Goal: Check status: Check status

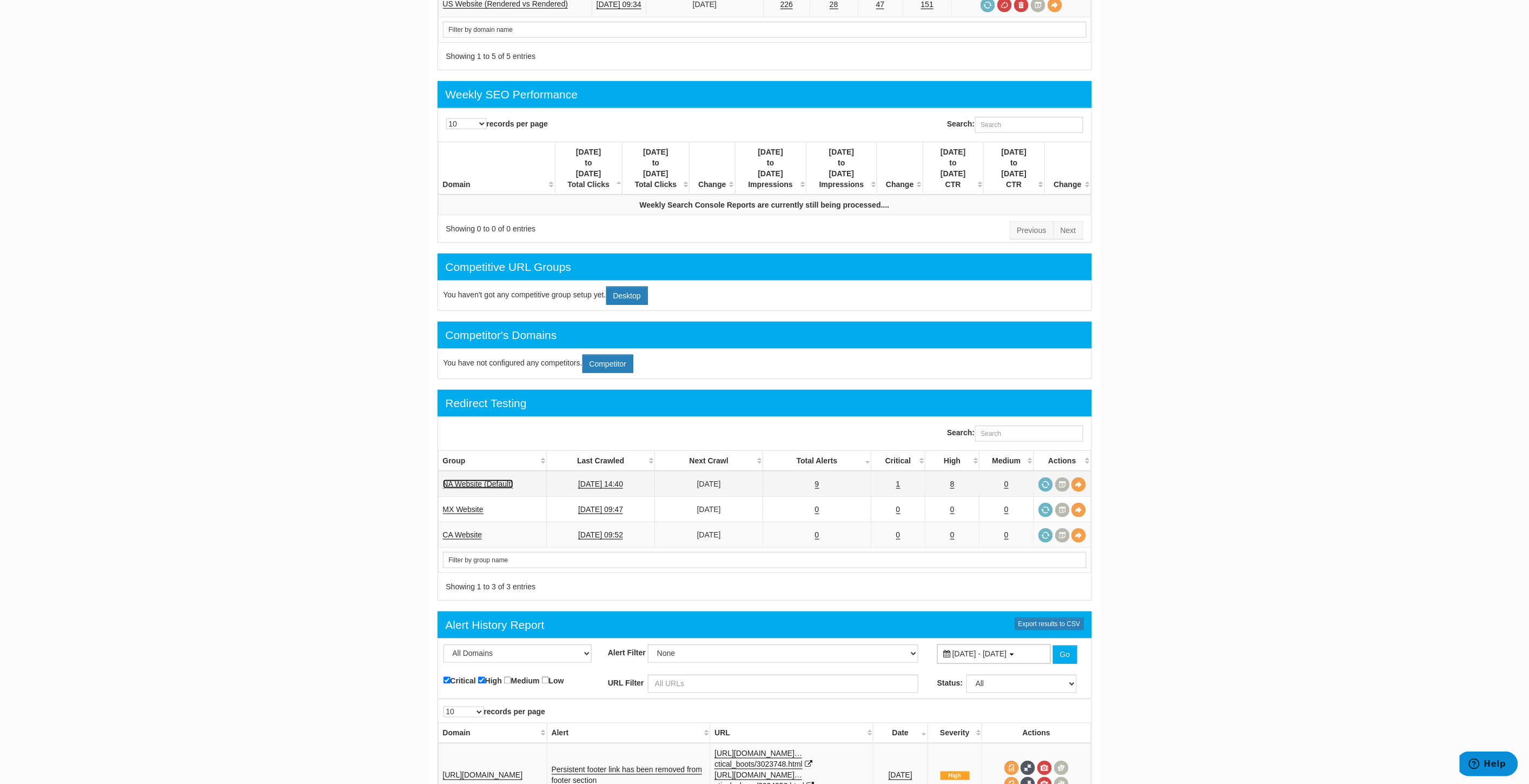
click at [484, 479] on link "NA Website (Default)" at bounding box center [478, 483] width 70 height 9
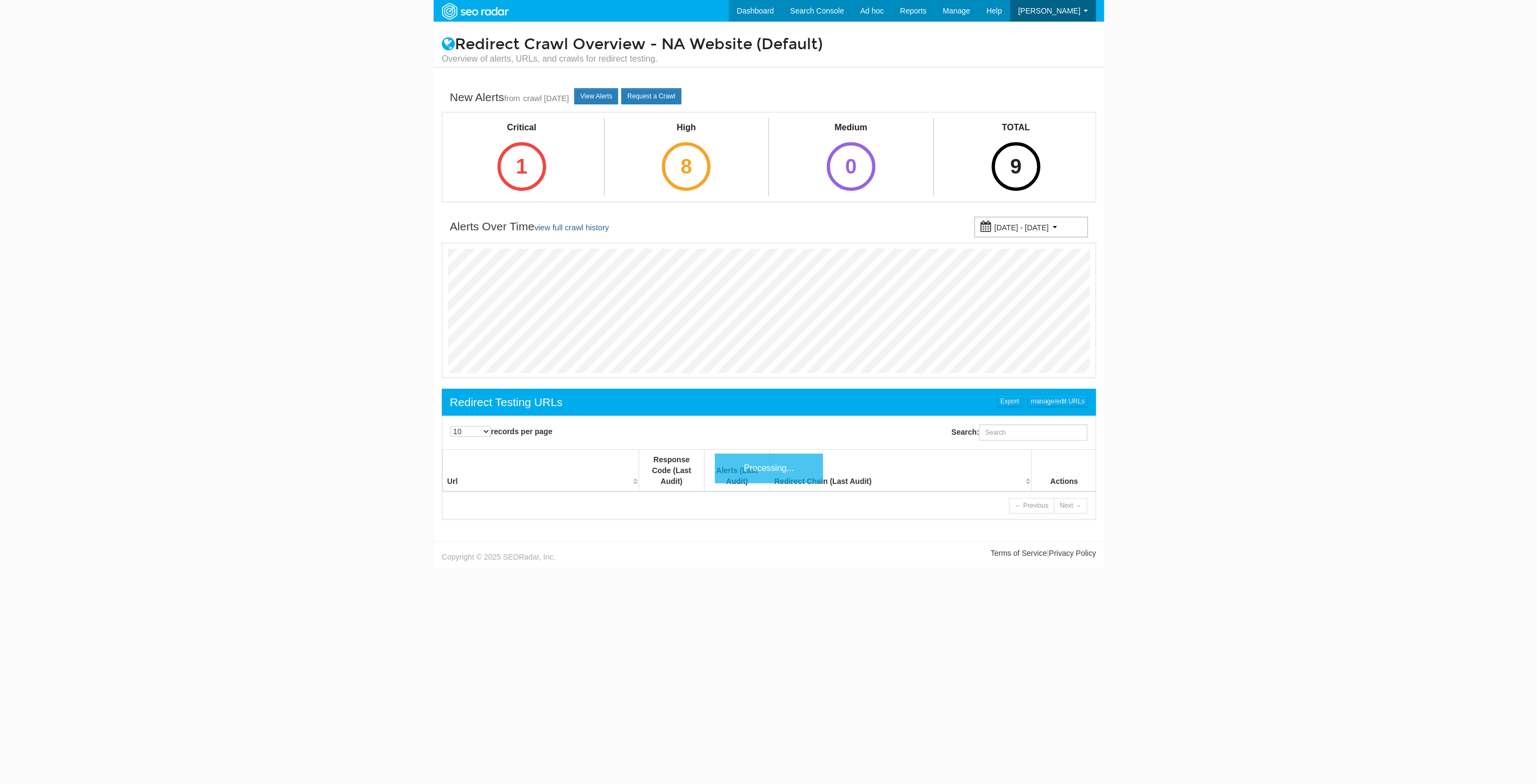
scroll to position [43, 0]
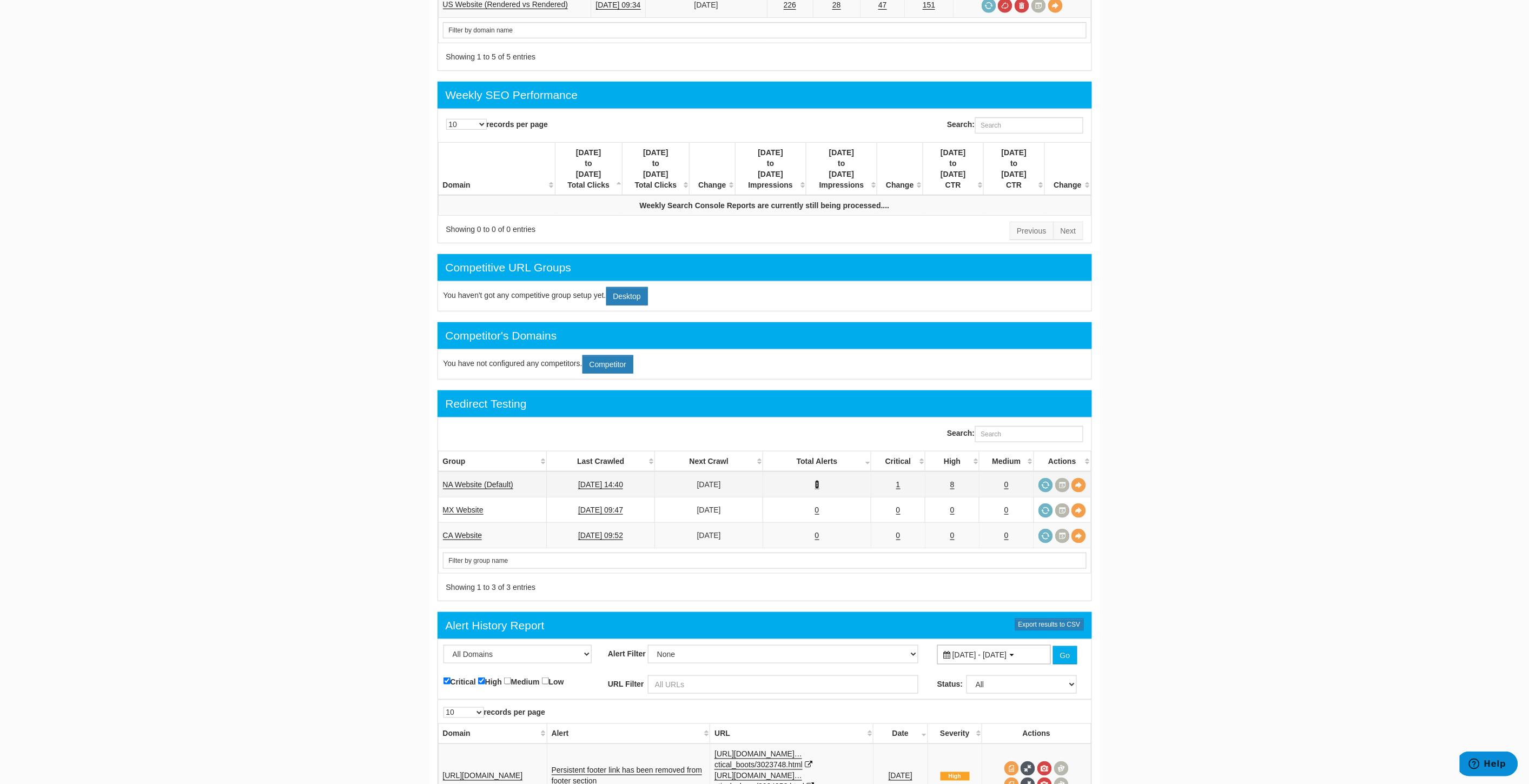
click at [815, 480] on link "9" at bounding box center [817, 484] width 4 height 9
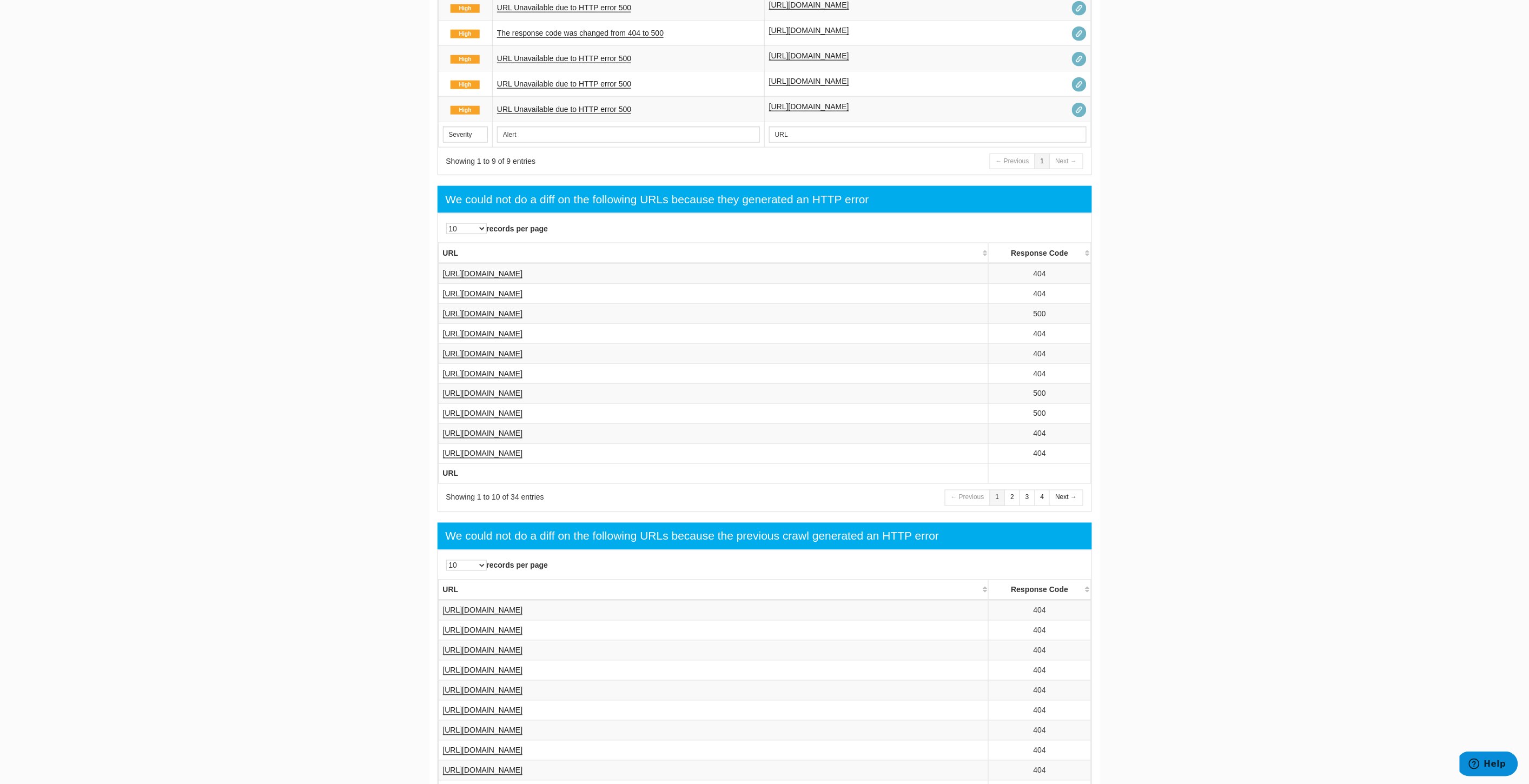
scroll to position [707, 0]
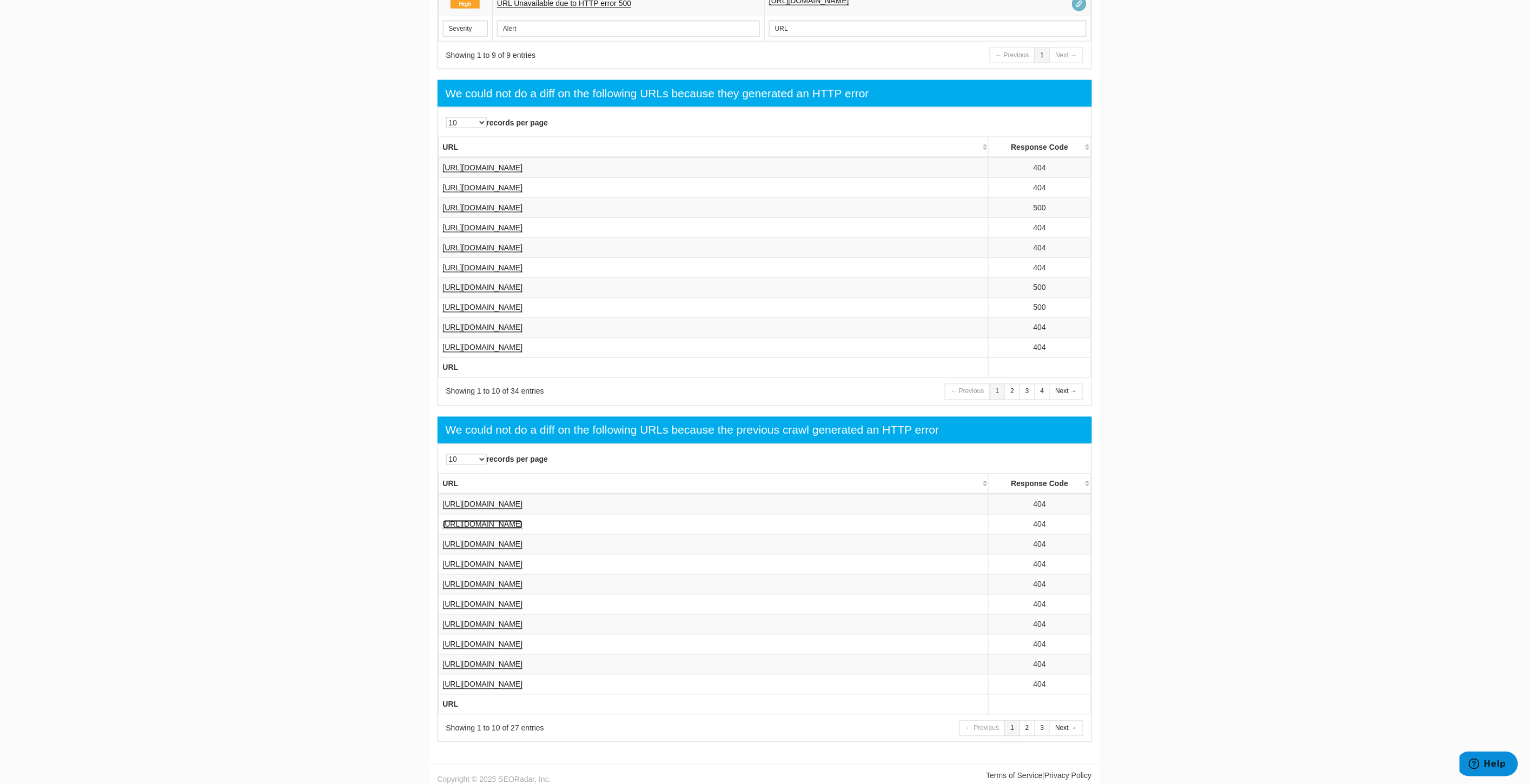
click at [523, 520] on link "[URL][DOMAIN_NAME]" at bounding box center [483, 524] width 80 height 9
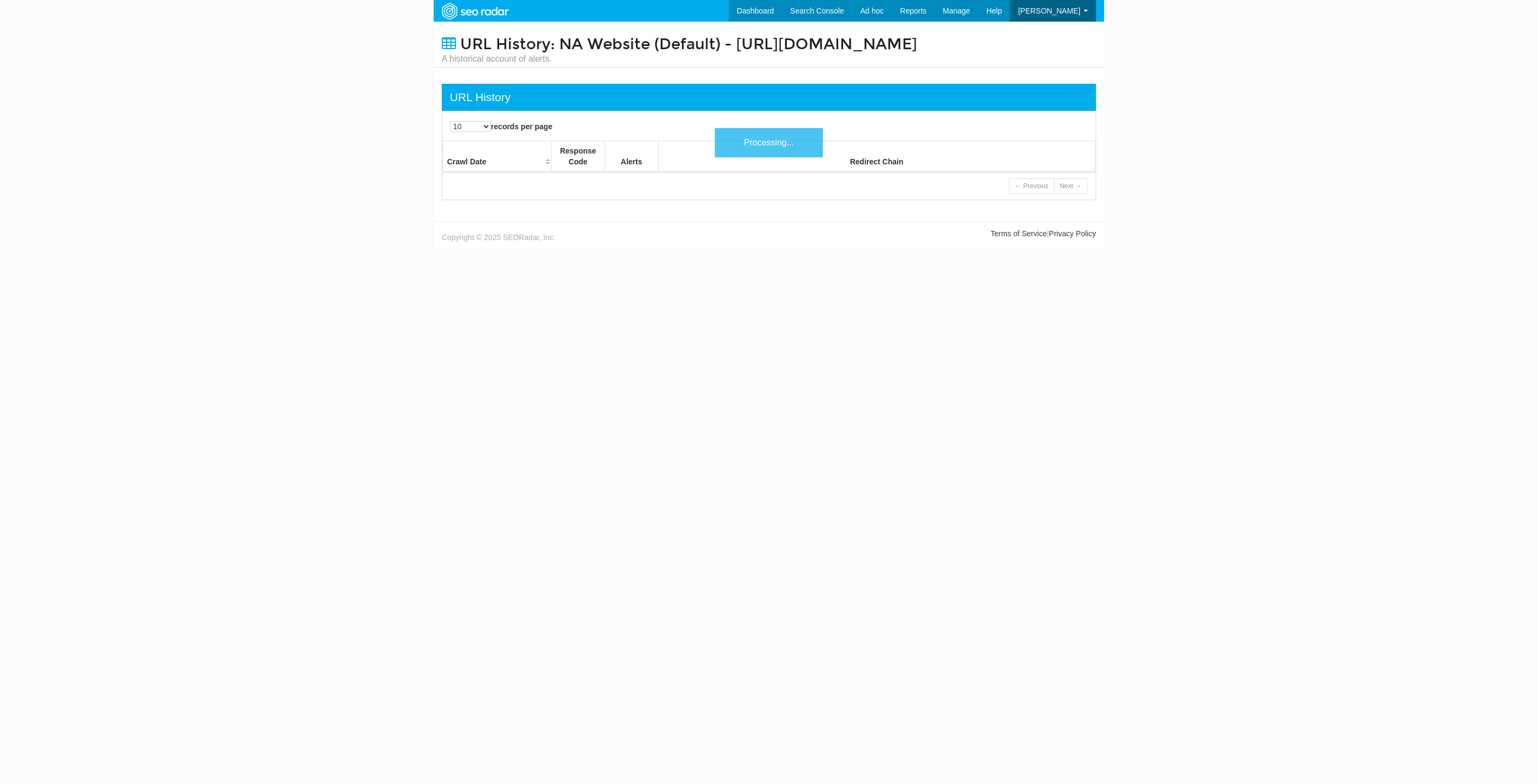
scroll to position [43, 0]
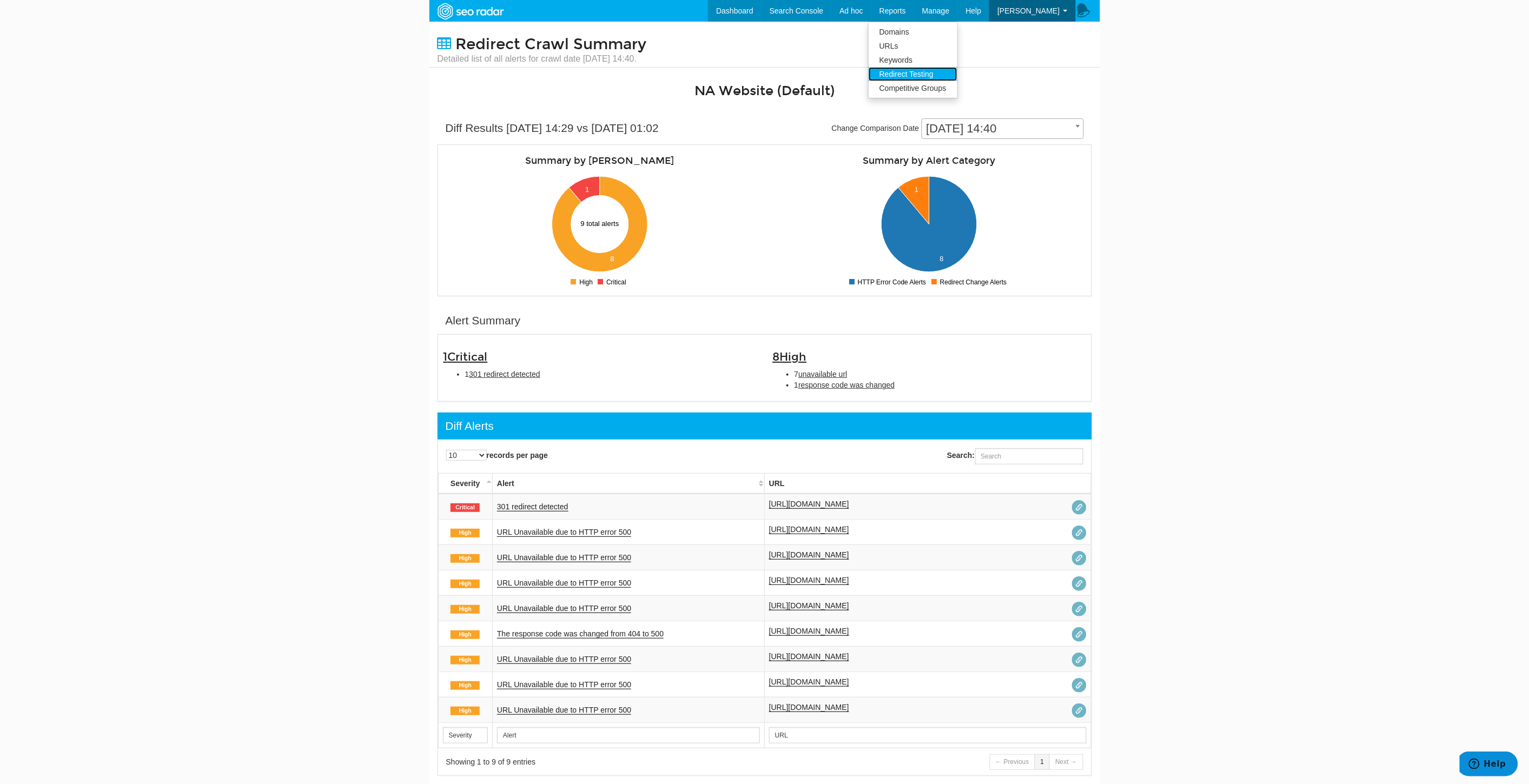
click at [942, 69] on link "Redirect Testing" at bounding box center [913, 74] width 89 height 14
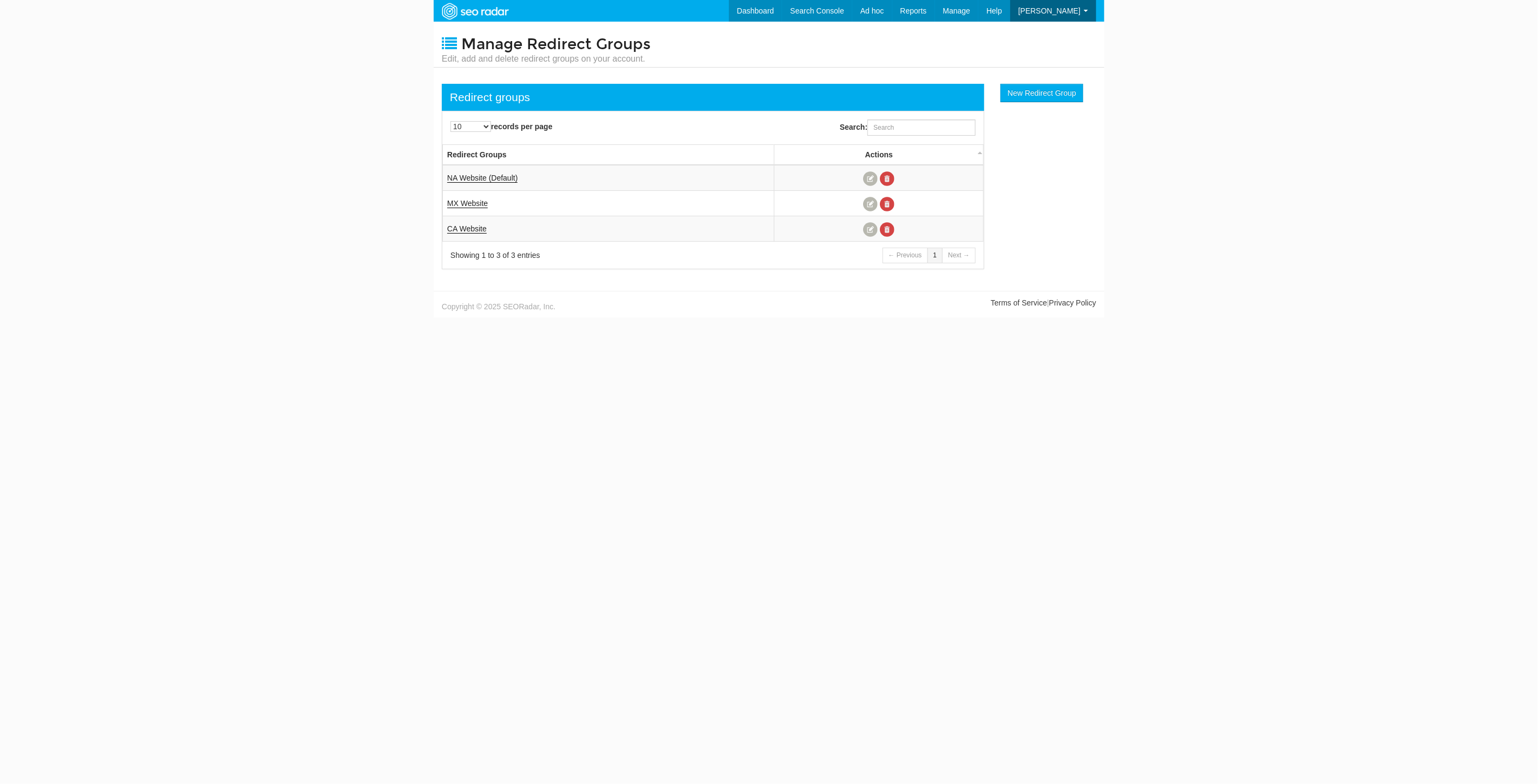
scroll to position [43, 0]
click at [489, 178] on link "NA Website (Default)" at bounding box center [482, 177] width 70 height 9
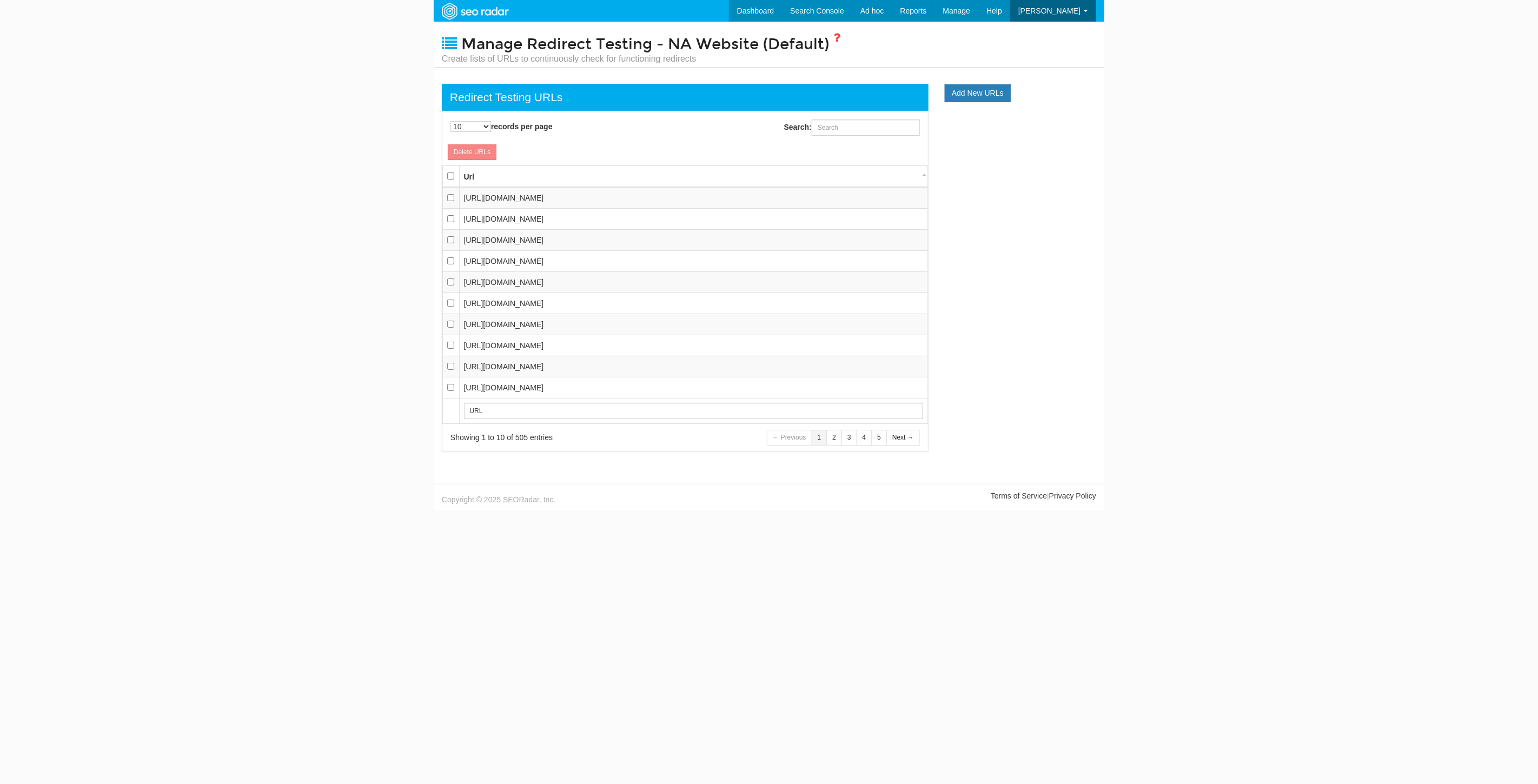
scroll to position [11, 0]
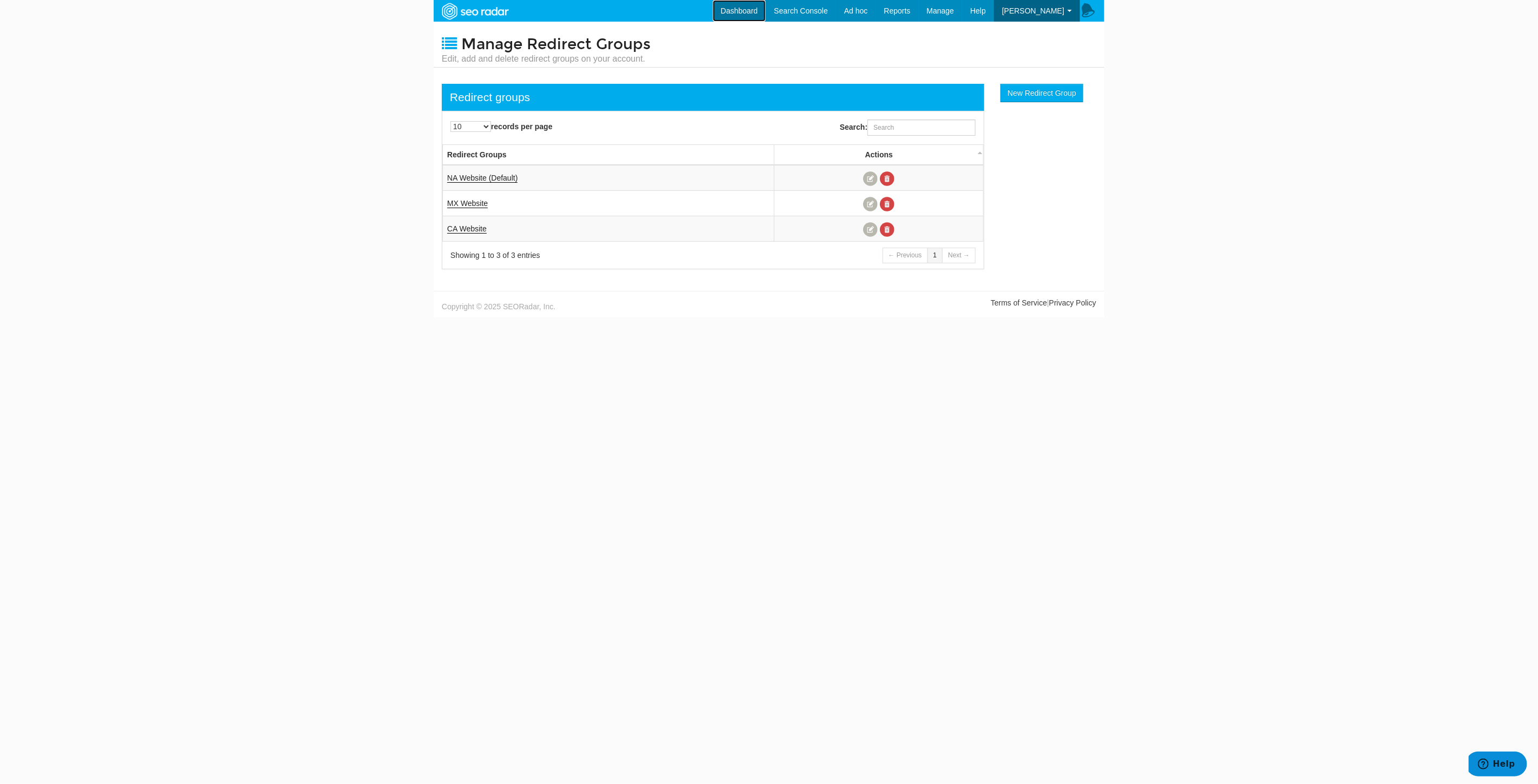
click at [752, 11] on link "Dashboard" at bounding box center [739, 10] width 54 height 21
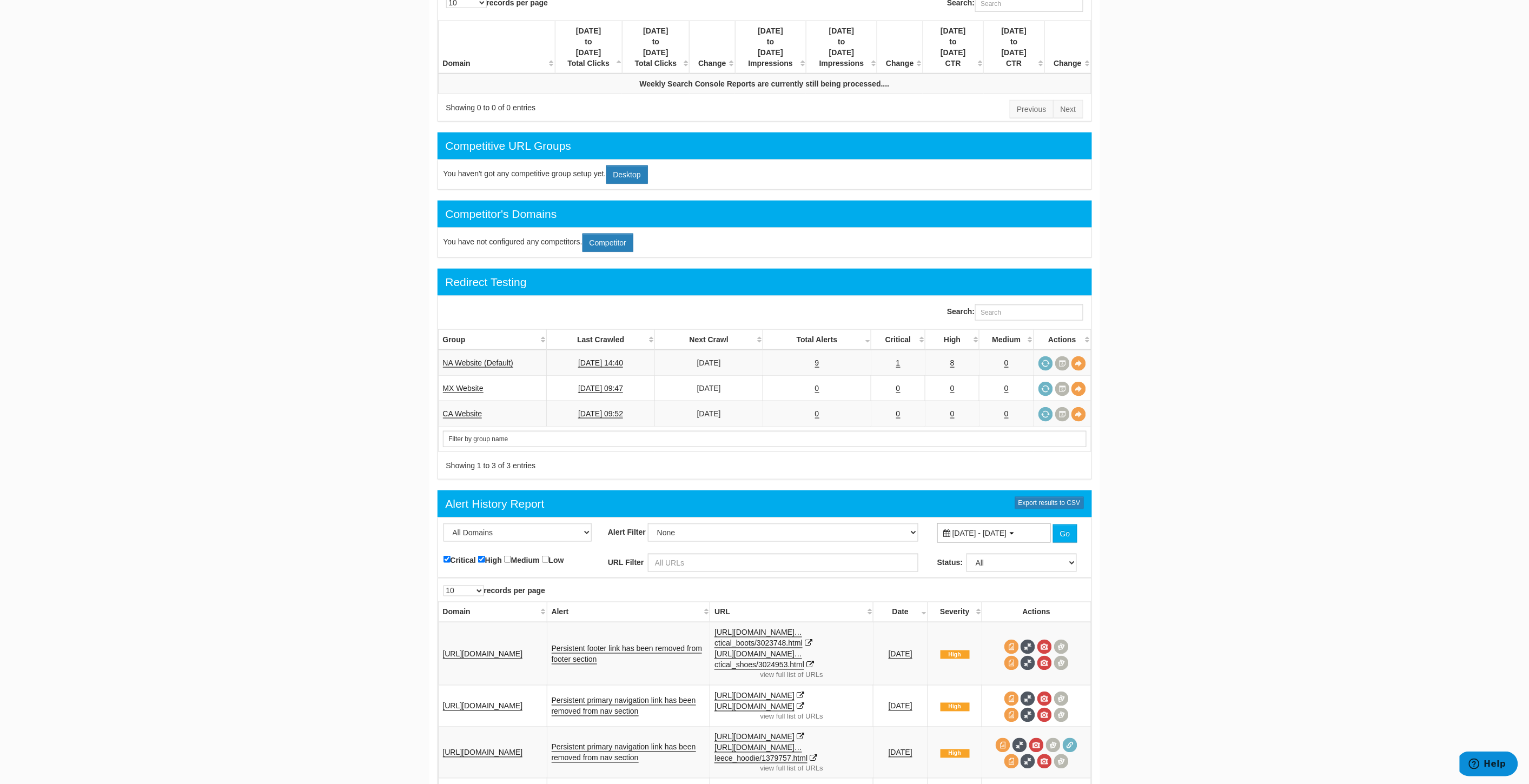
scroll to position [353, 0]
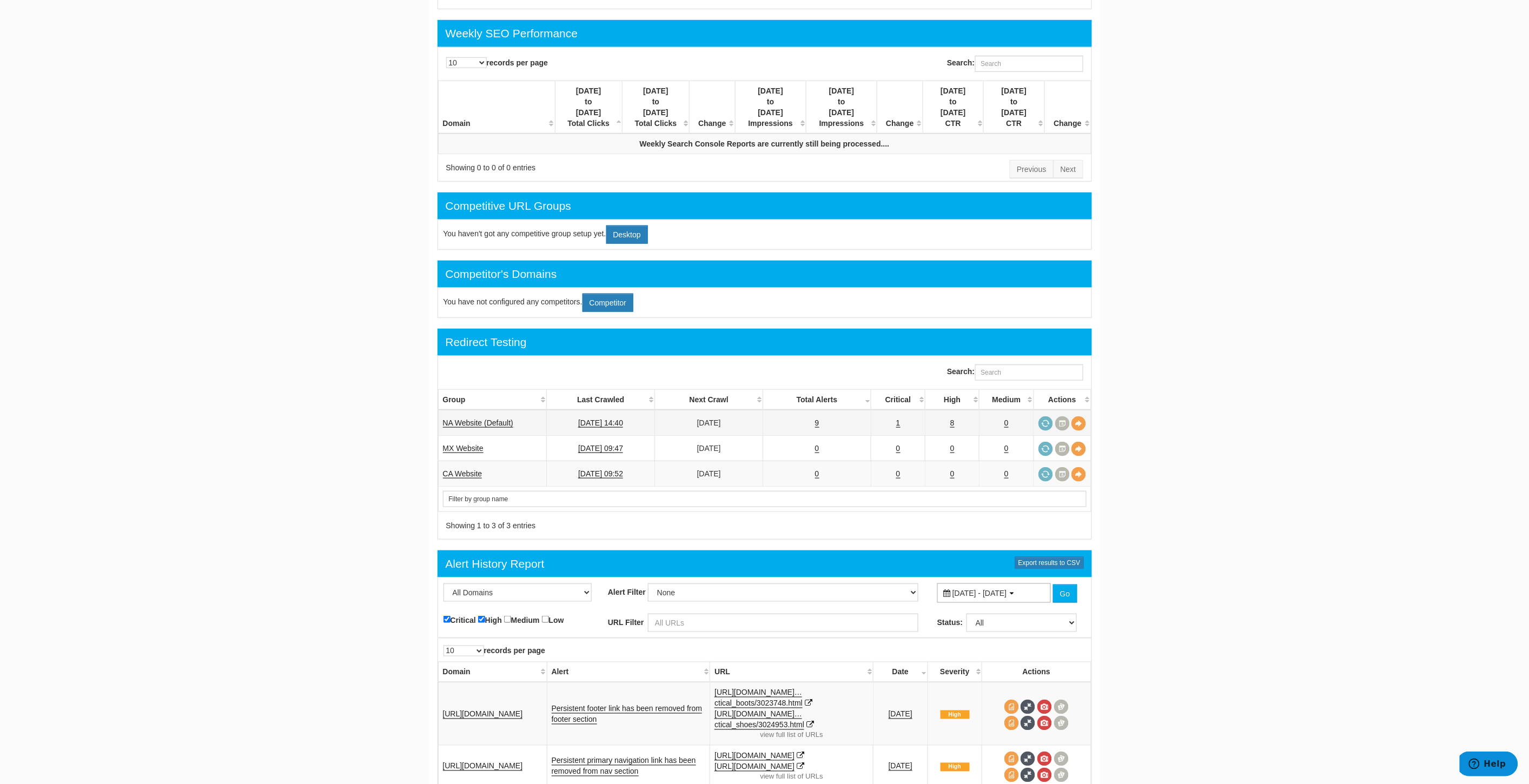
click at [490, 412] on td "NA Website (Default)" at bounding box center [492, 423] width 109 height 26
click at [492, 419] on link "NA Website (Default)" at bounding box center [478, 423] width 70 height 9
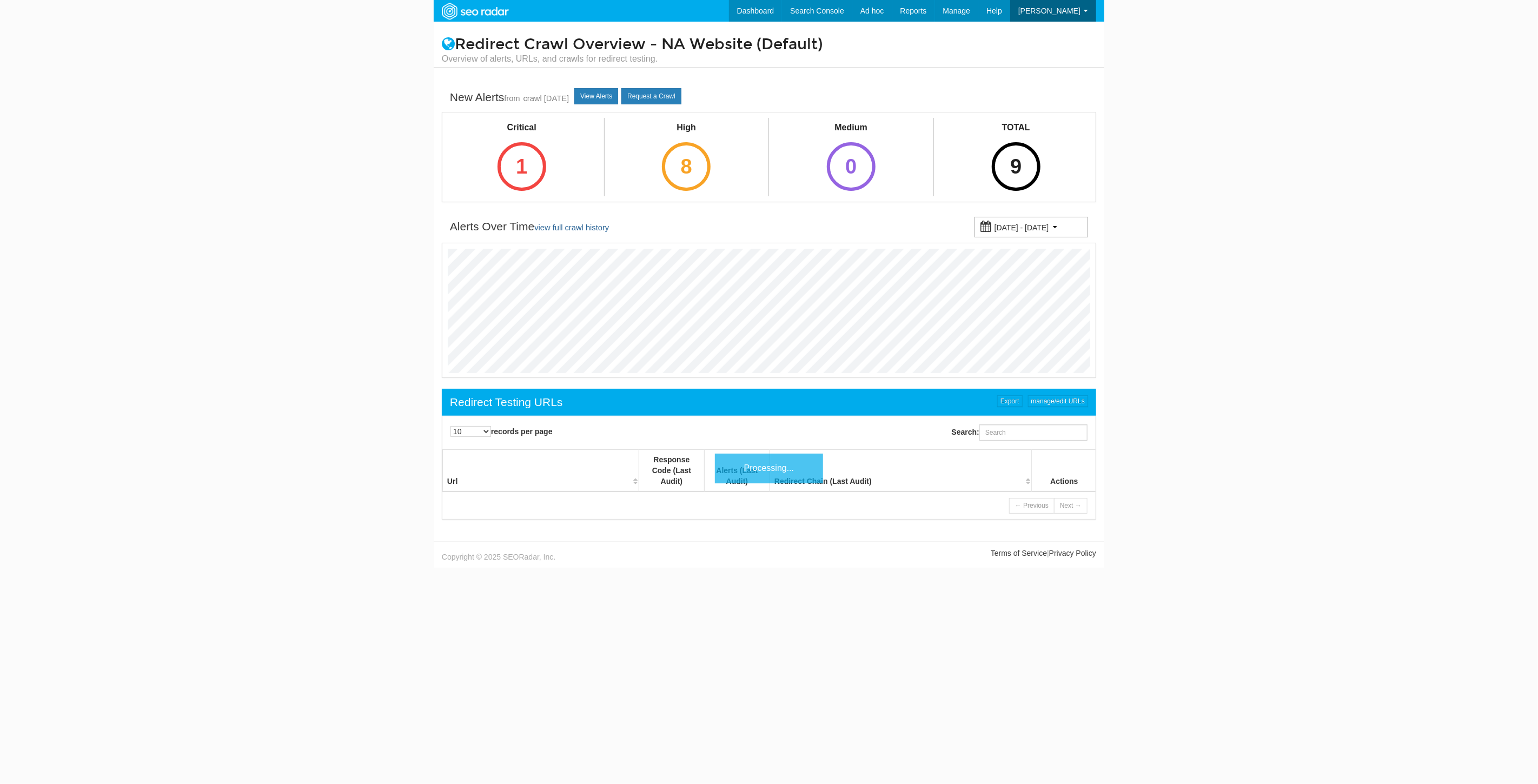
scroll to position [43, 0]
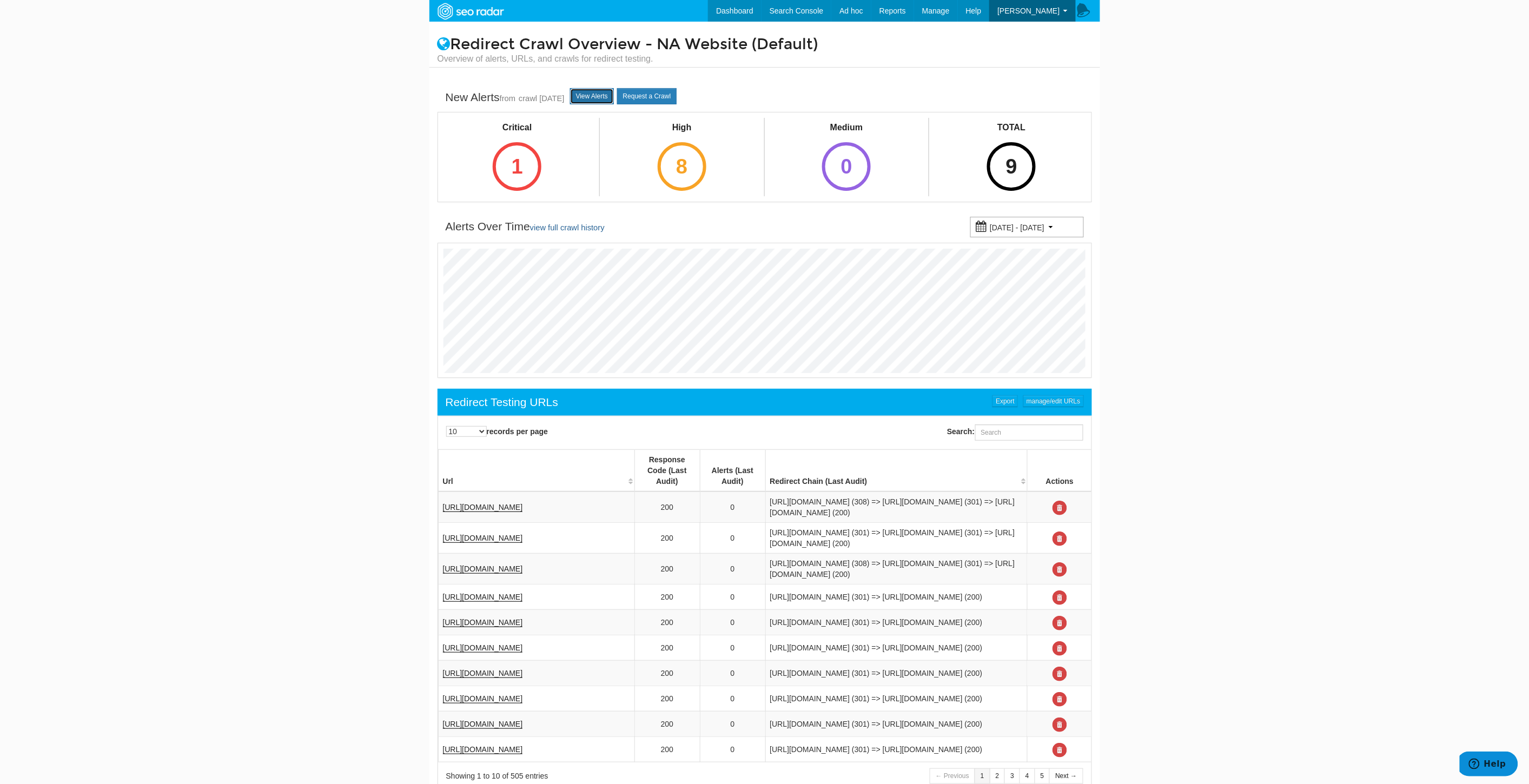
click at [607, 98] on link "View Alerts" at bounding box center [592, 96] width 44 height 17
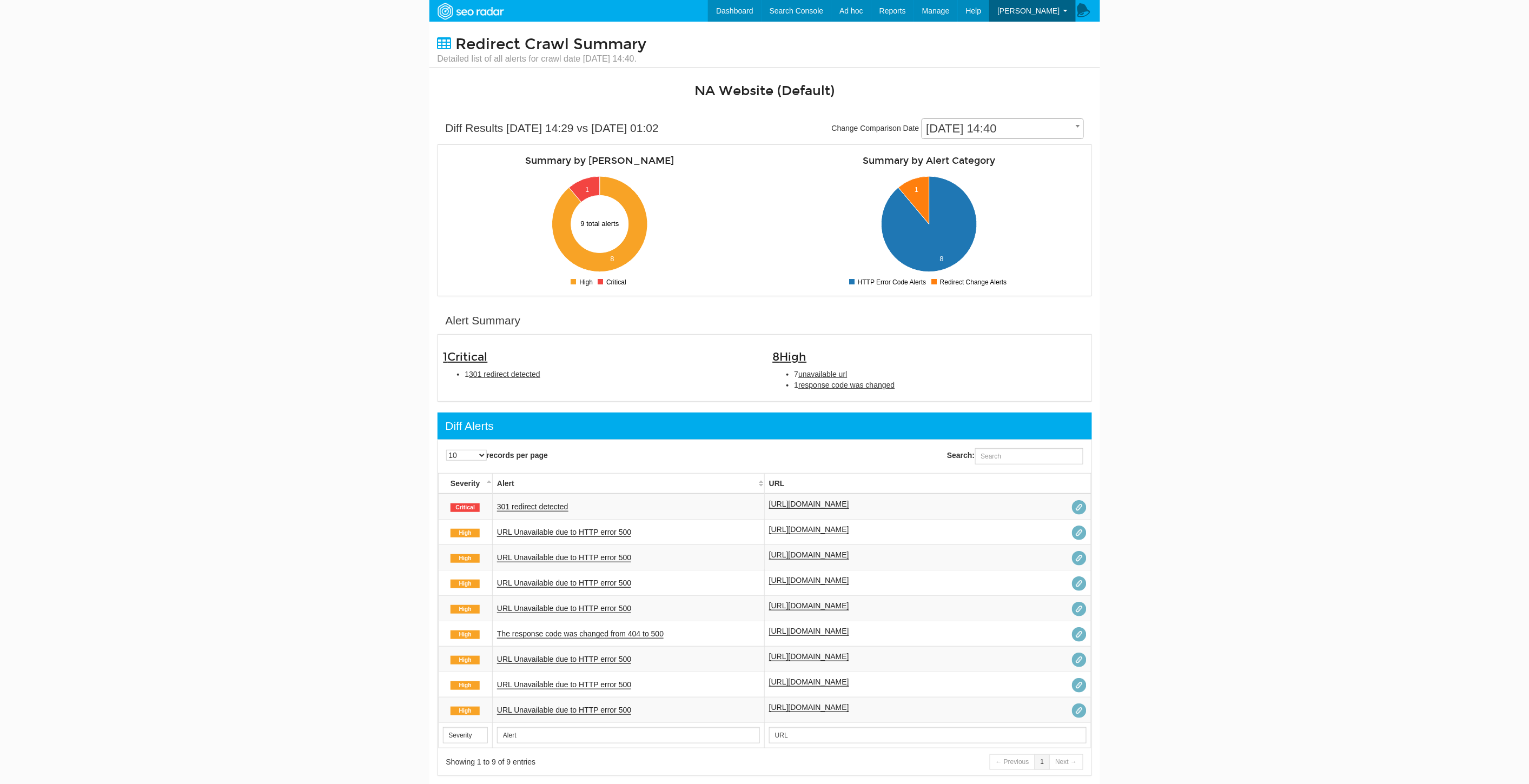
scroll to position [120, 0]
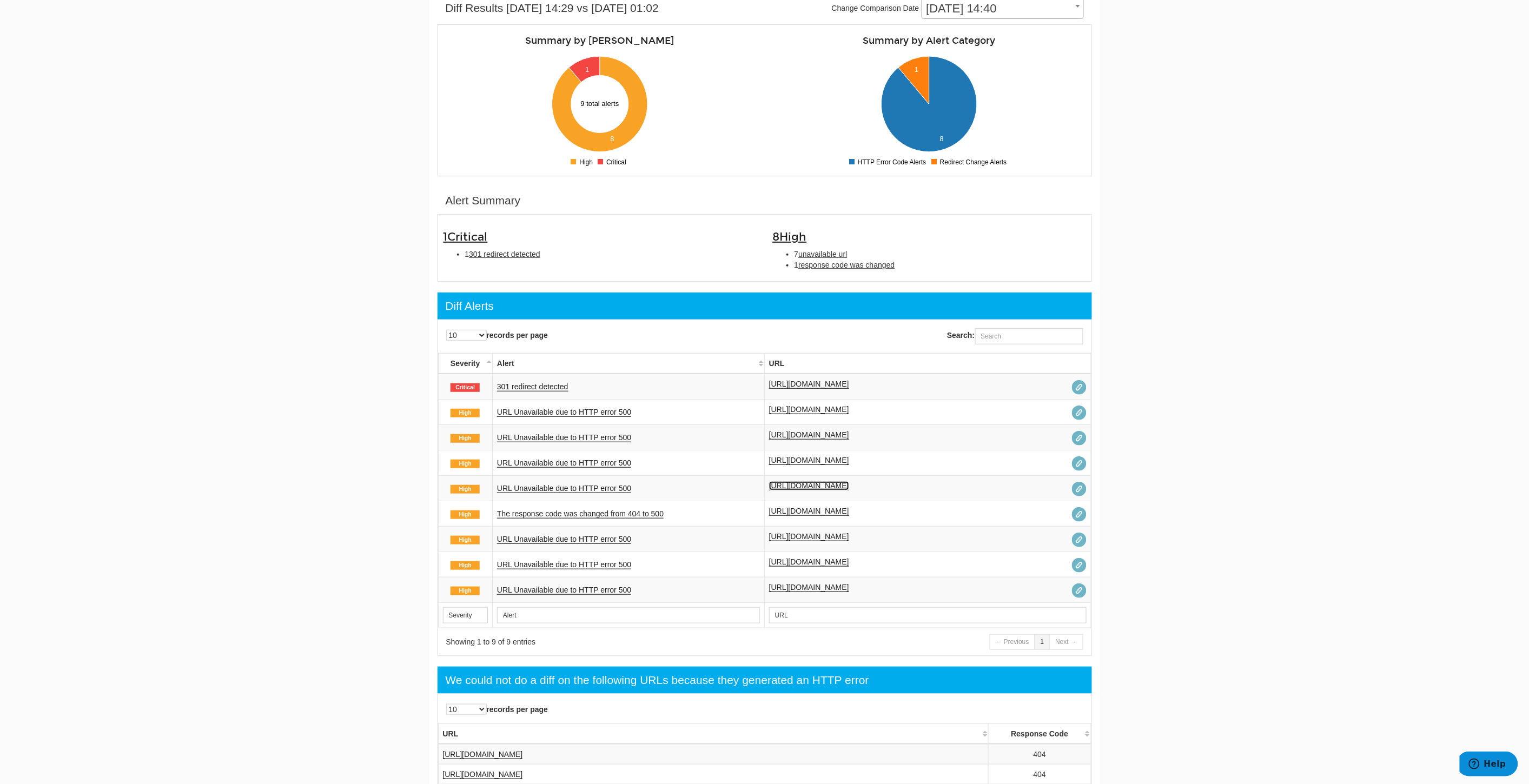
click at [849, 482] on link "[URL][DOMAIN_NAME]" at bounding box center [809, 486] width 80 height 9
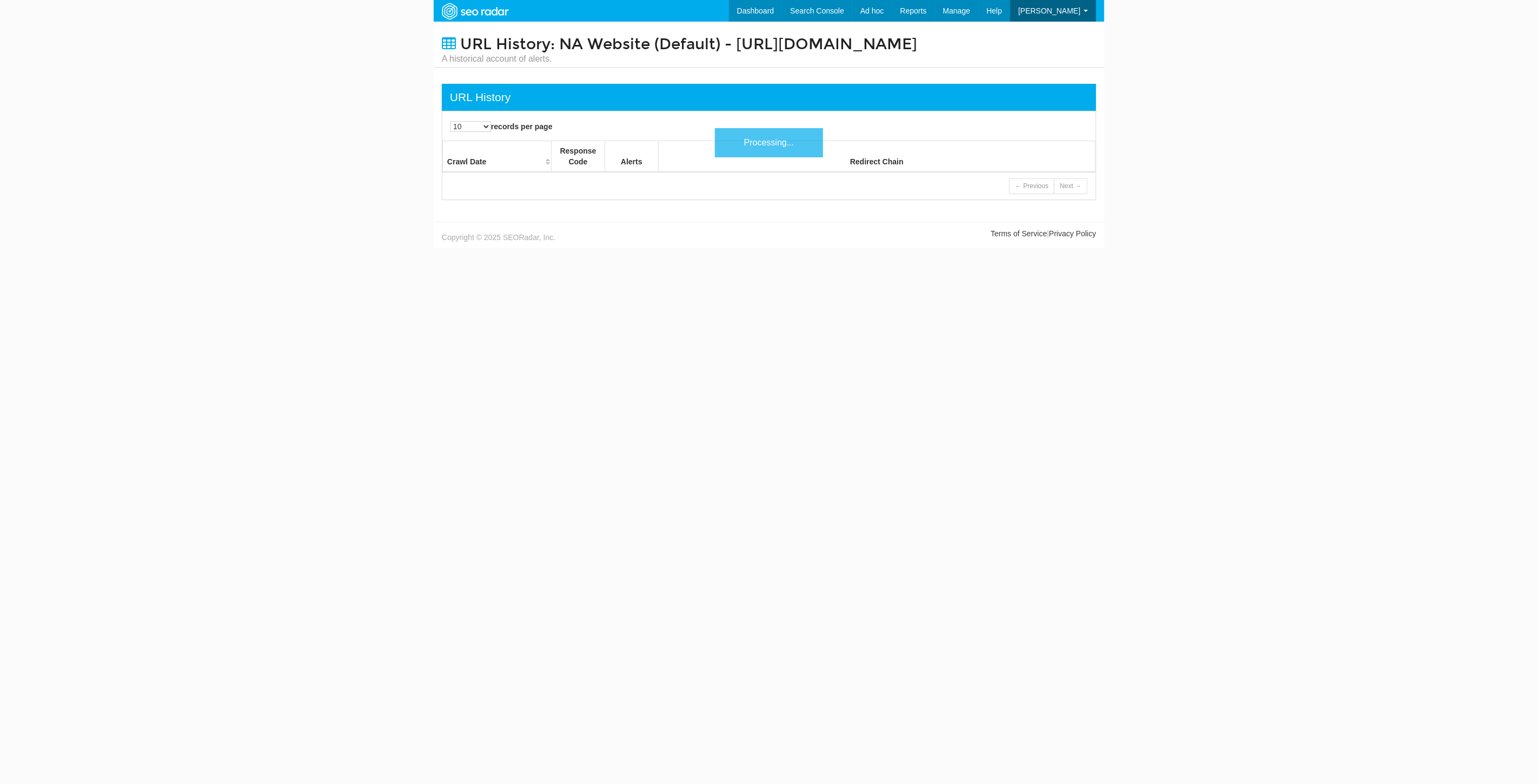
scroll to position [43, 0]
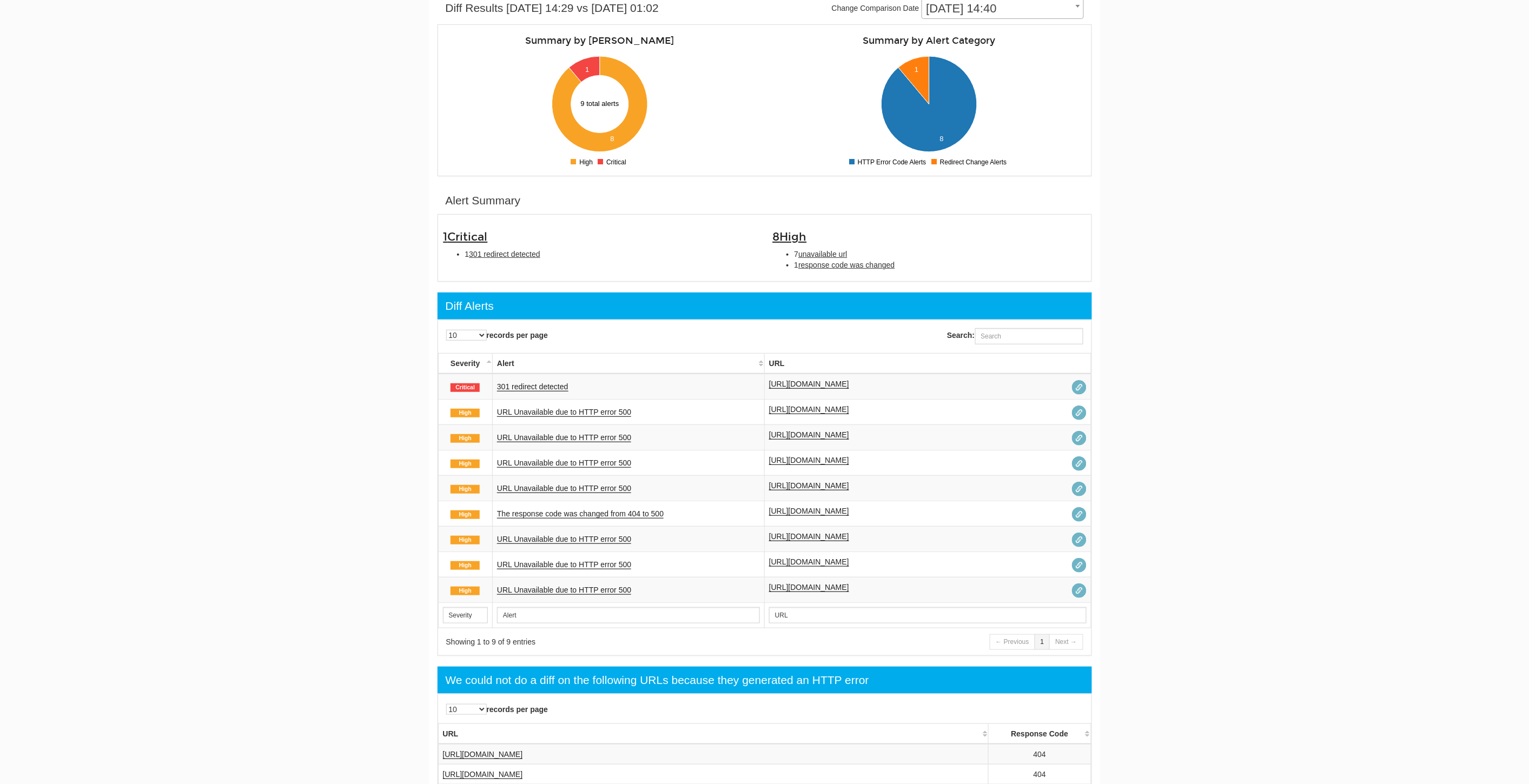
scroll to position [43, 0]
click at [849, 383] on link "https://www.underarmour.com/en-us/t/football/how-to-break-in-football-cleats/" at bounding box center [809, 384] width 80 height 9
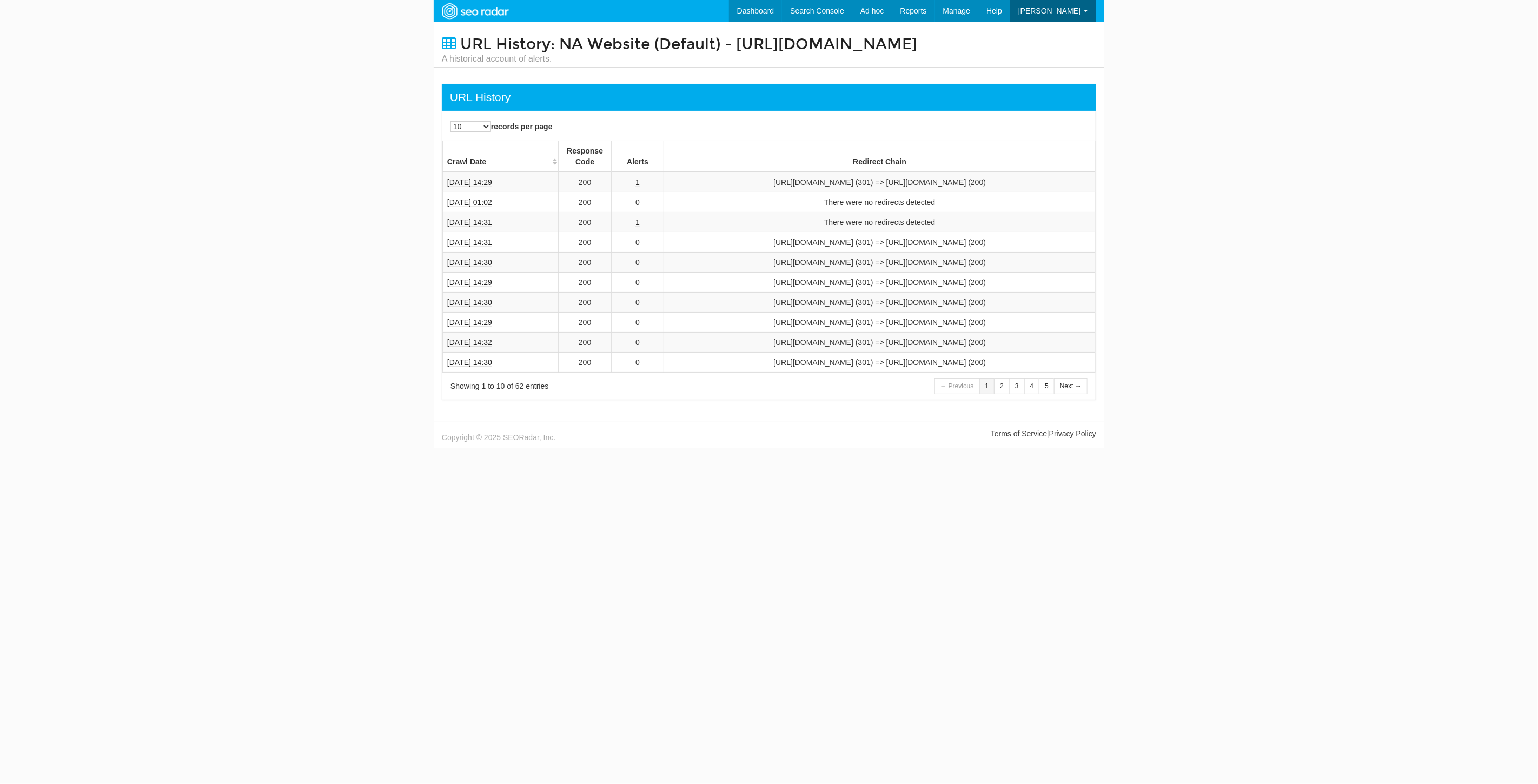
scroll to position [43, 0]
click at [911, 12] on span "Reports" at bounding box center [897, 10] width 27 height 9
click at [933, 70] on link "Redirect Testing" at bounding box center [917, 74] width 89 height 14
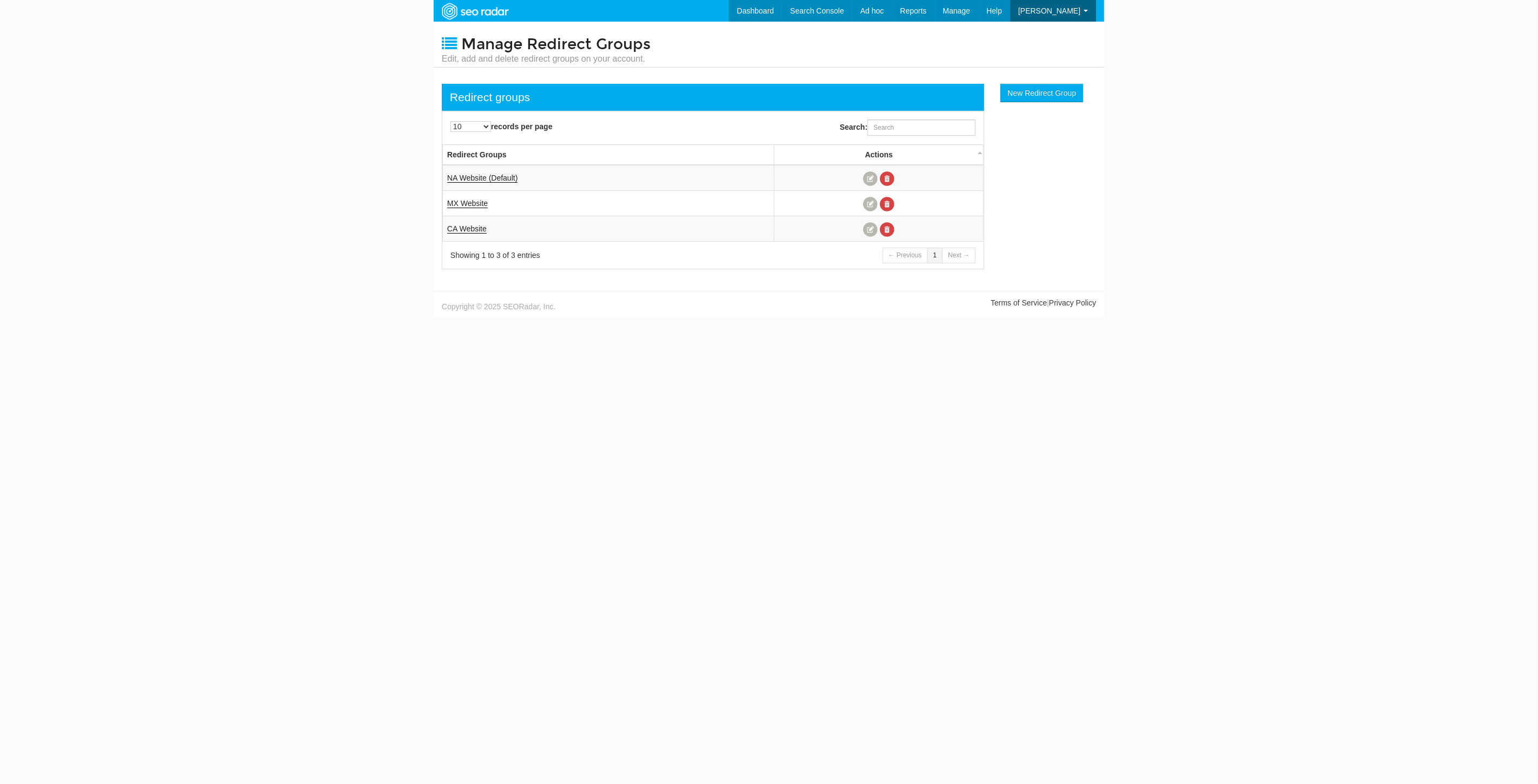
scroll to position [43, 0]
click at [867, 174] on link at bounding box center [870, 178] width 14 height 14
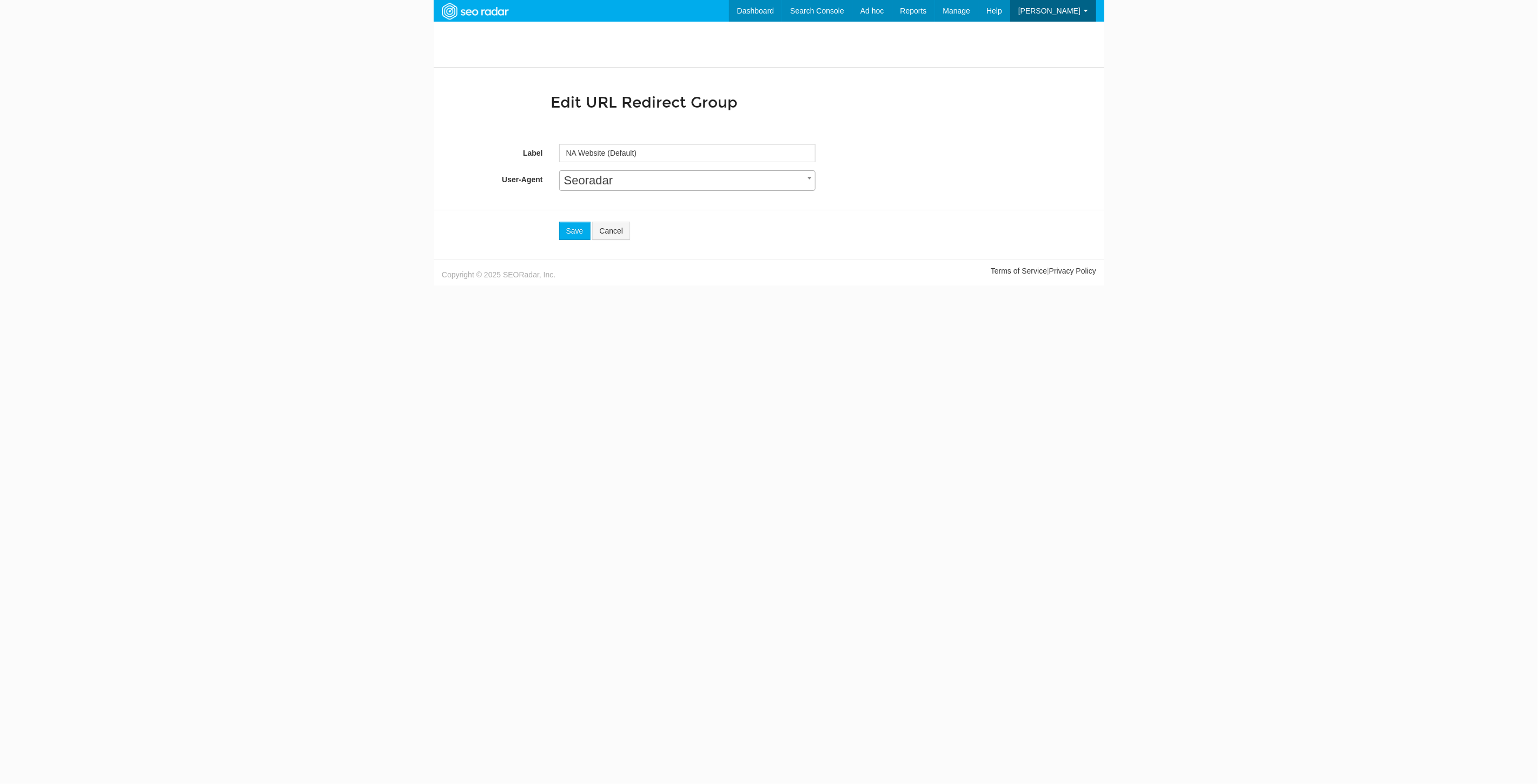
scroll to position [43, 0]
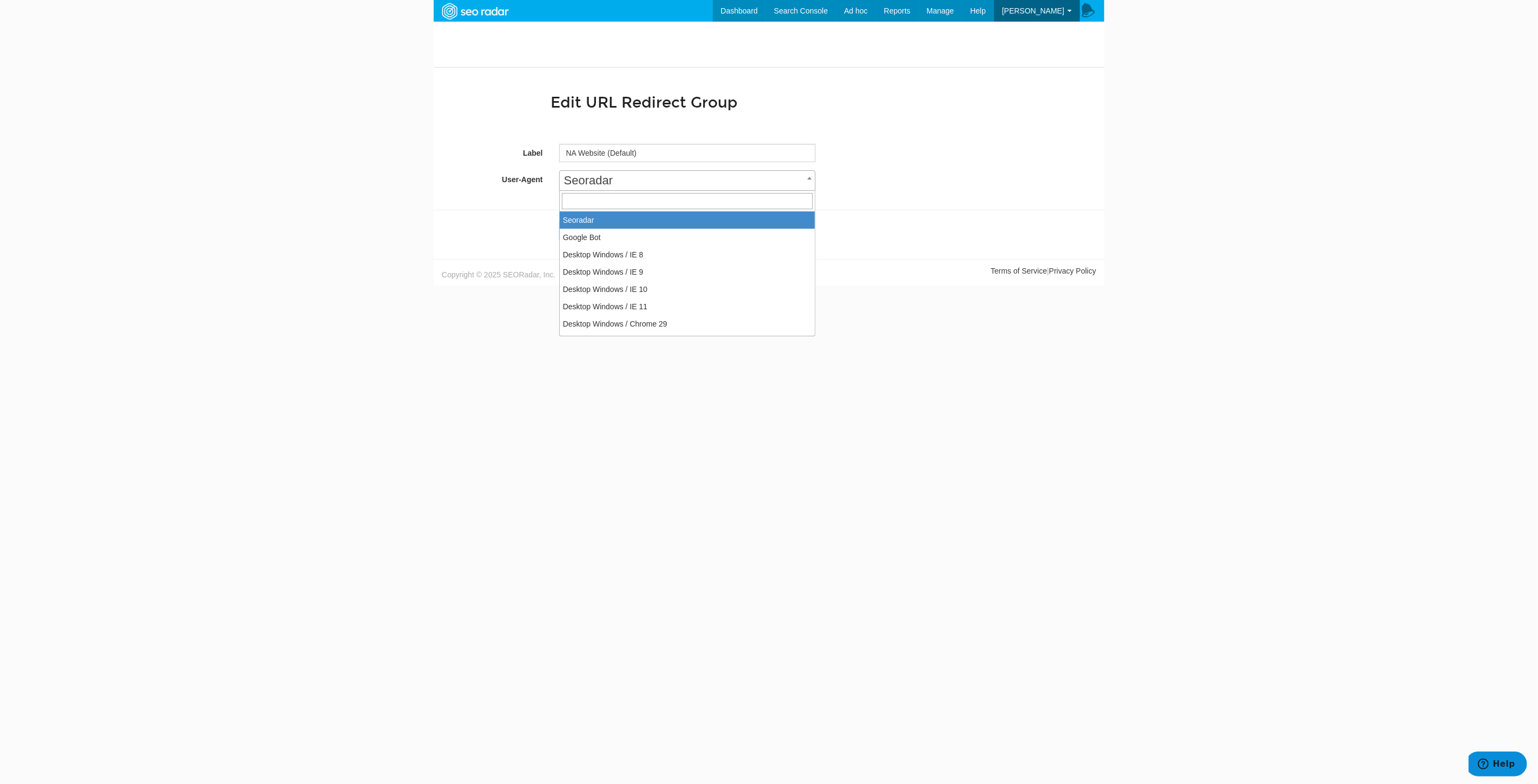
click at [653, 182] on span "Seoradar" at bounding box center [687, 181] width 255 height 15
click at [926, 129] on form "Edit URL Redirect Group Label NA Website (Default) User-Agent Seoradar Google B…" at bounding box center [768, 167] width 654 height 145
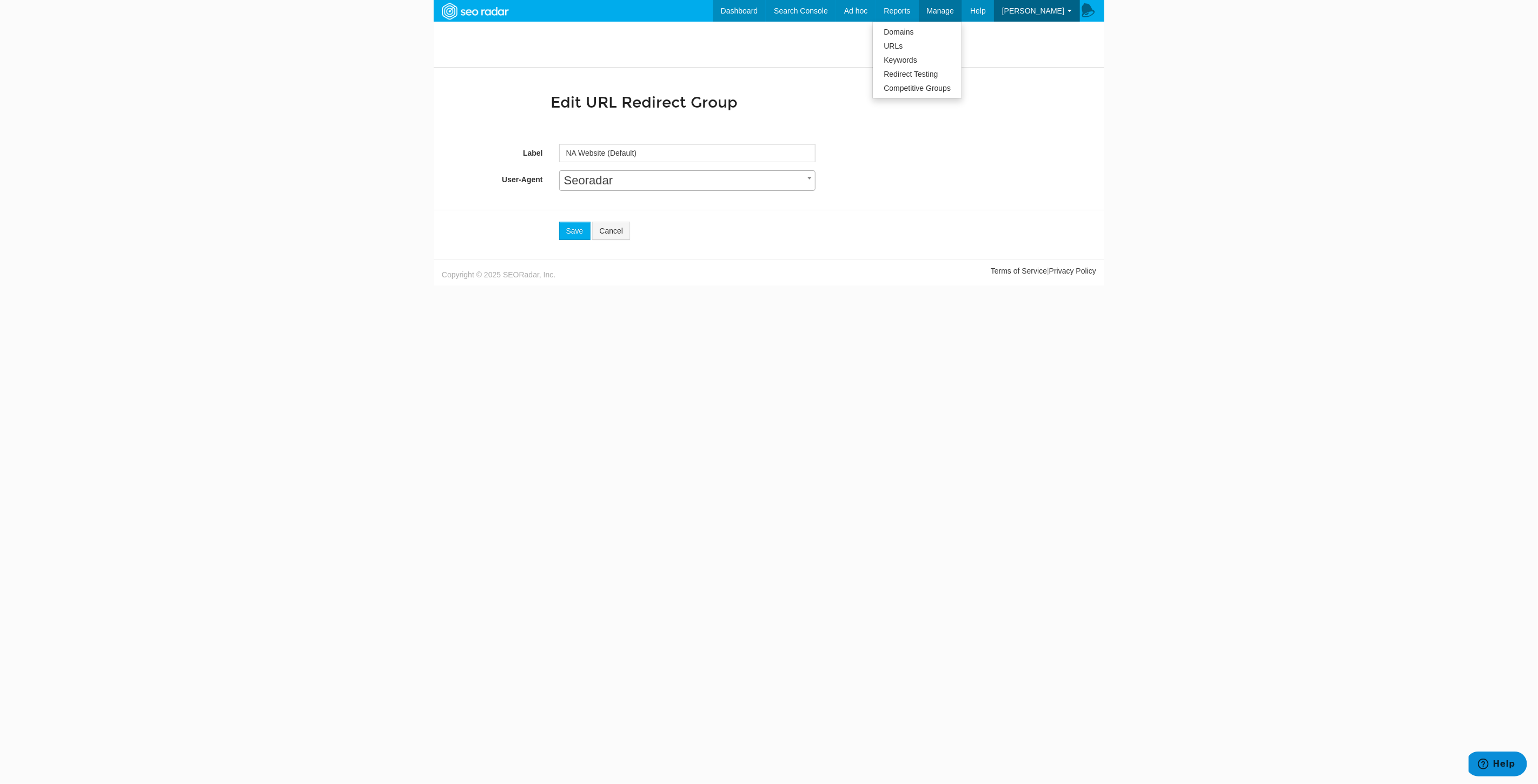
click at [955, 6] on span "Manage" at bounding box center [941, 10] width 28 height 9
click at [610, 229] on link "Cancel" at bounding box center [611, 230] width 38 height 19
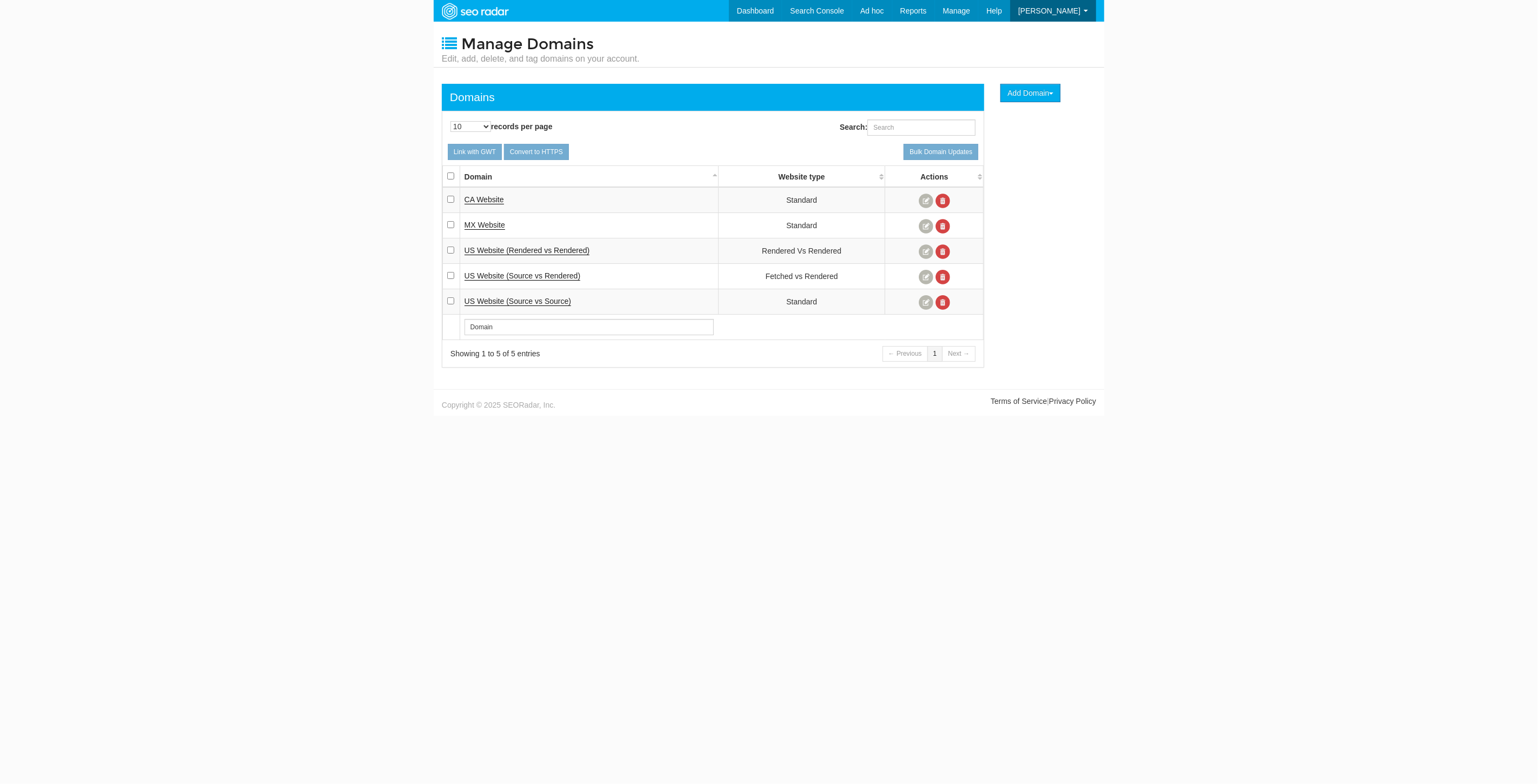
scroll to position [43, 0]
click at [766, 8] on link "Dashboard" at bounding box center [739, 10] width 54 height 21
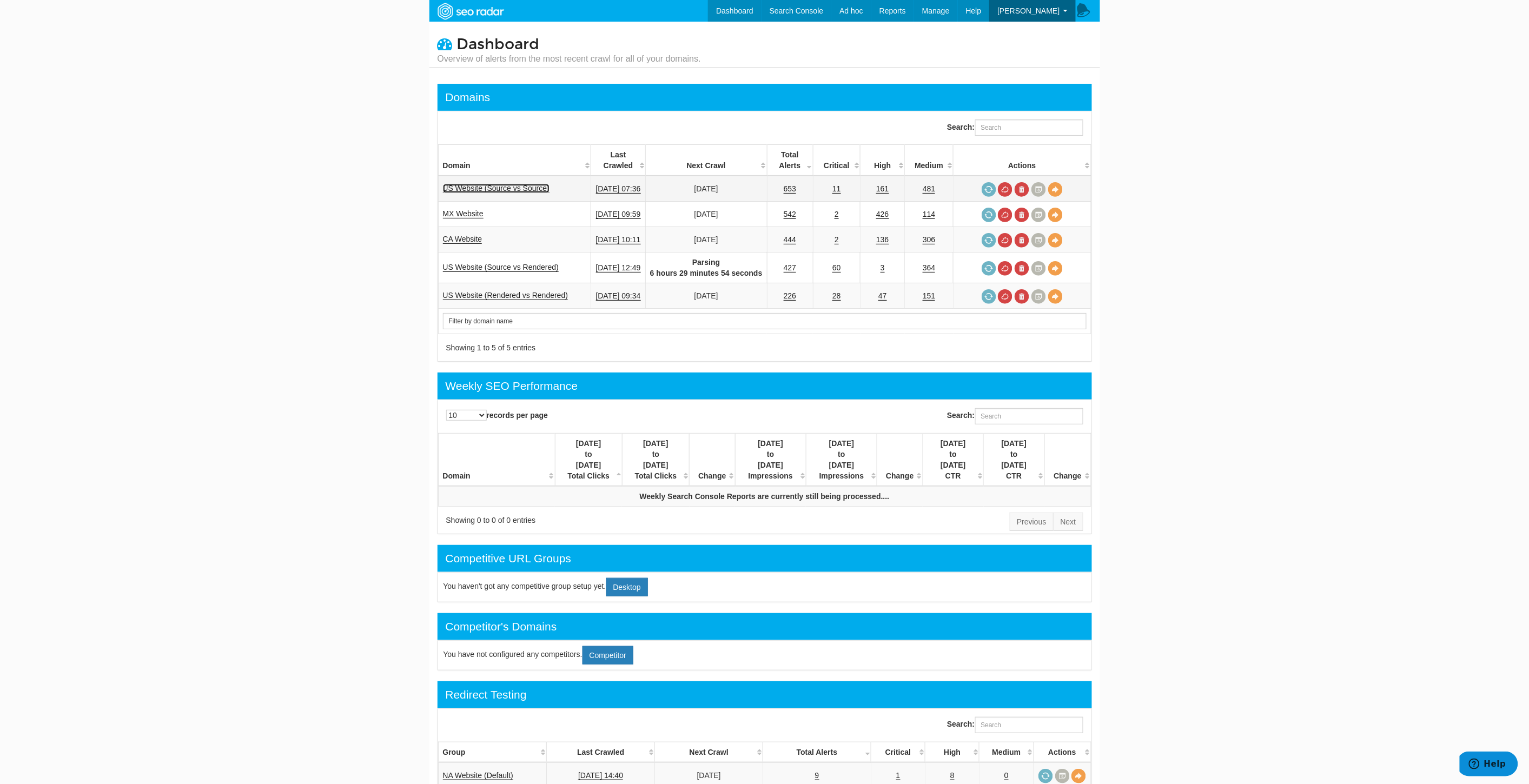
click at [509, 184] on link "US Website (Source vs Source)" at bounding box center [496, 188] width 107 height 9
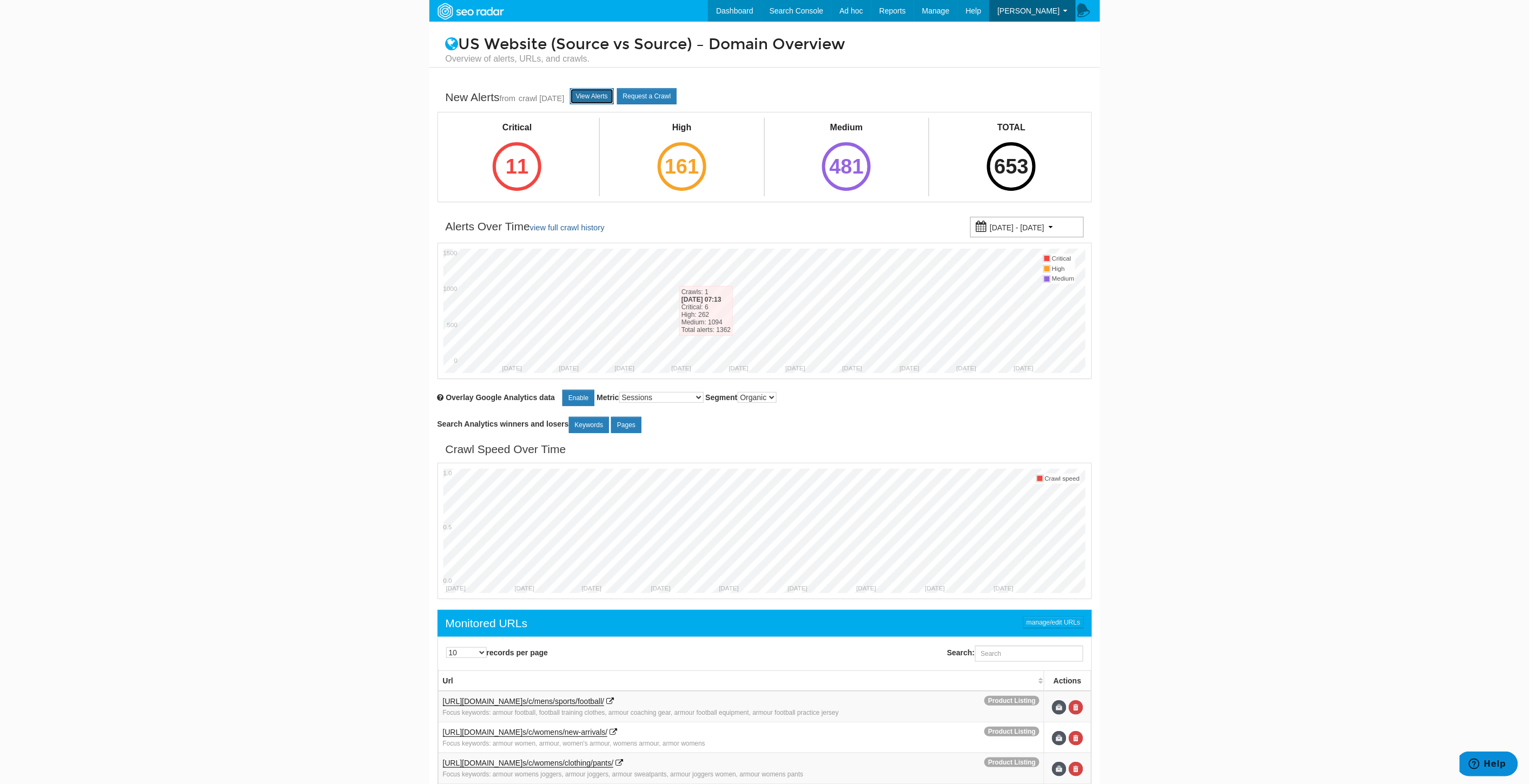
click at [613, 96] on link "View Alerts" at bounding box center [592, 96] width 44 height 17
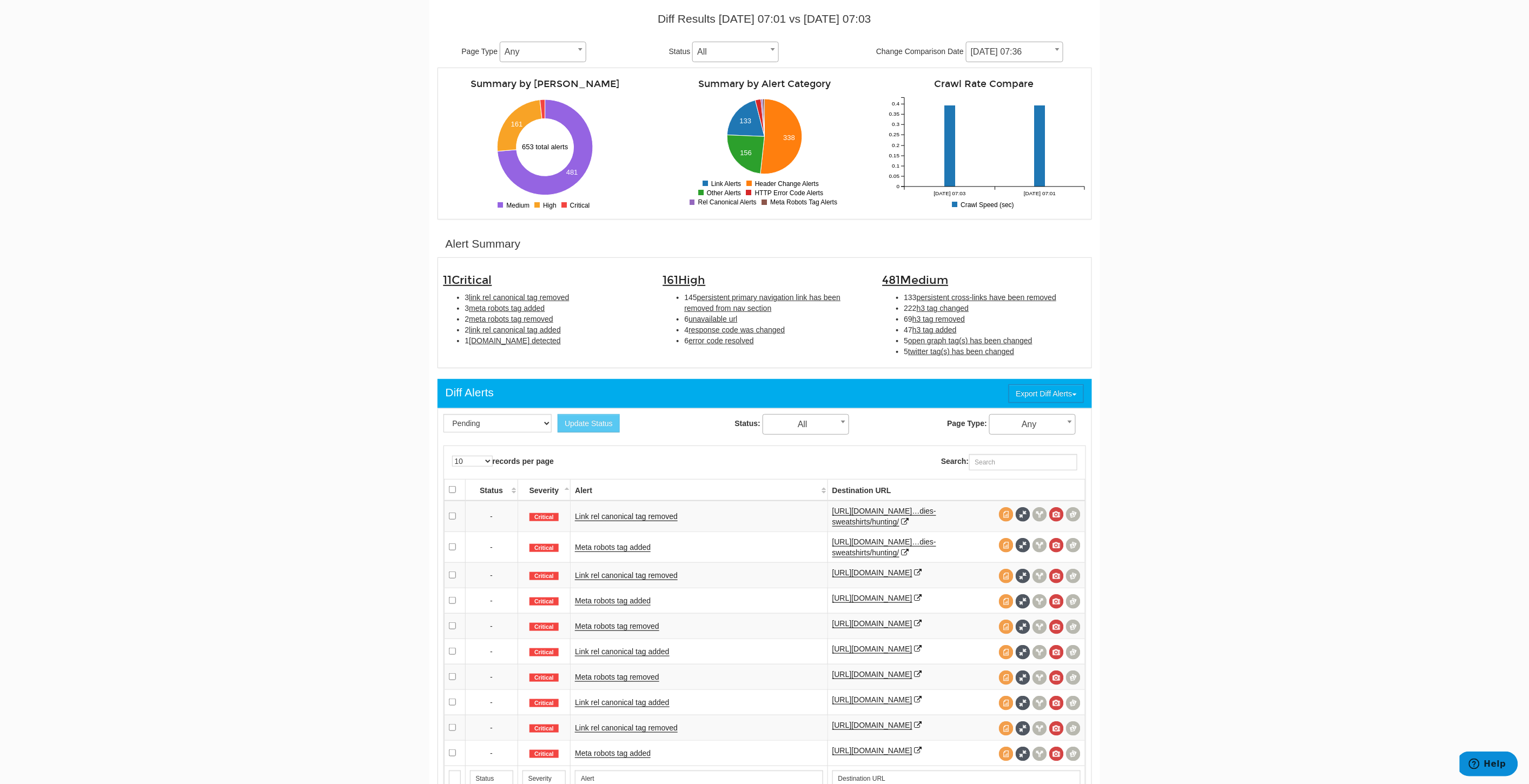
scroll to position [180, 0]
